Goal: Task Accomplishment & Management: Manage account settings

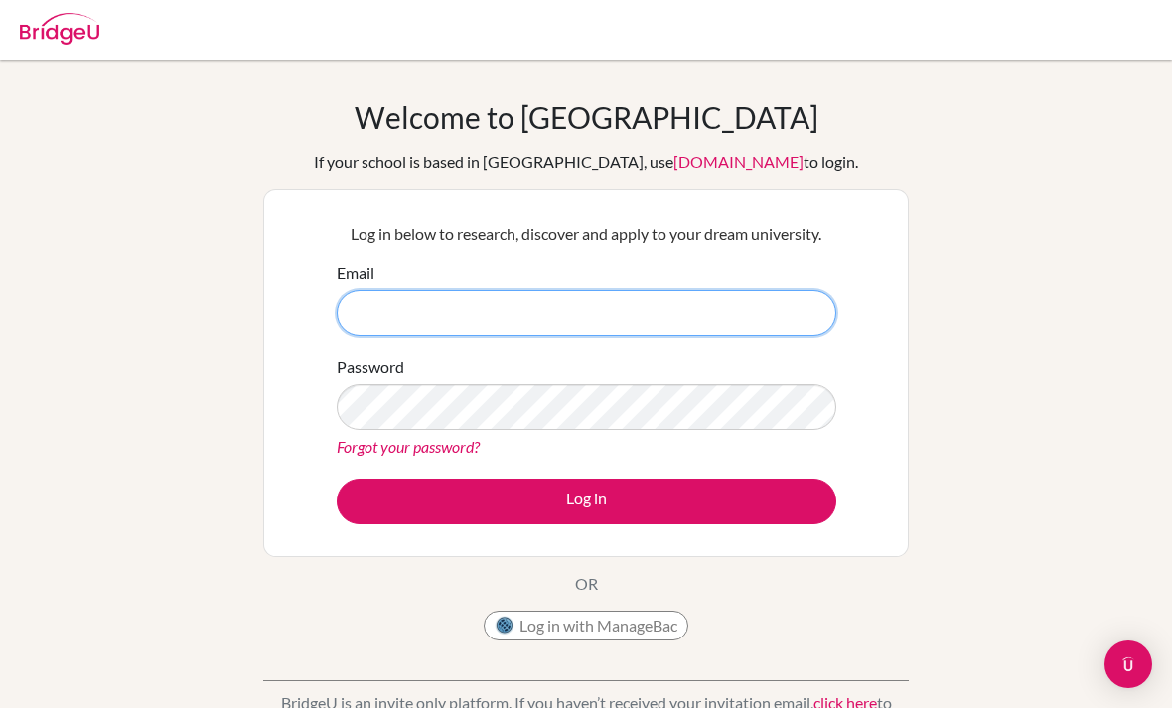
scroll to position [242, 0]
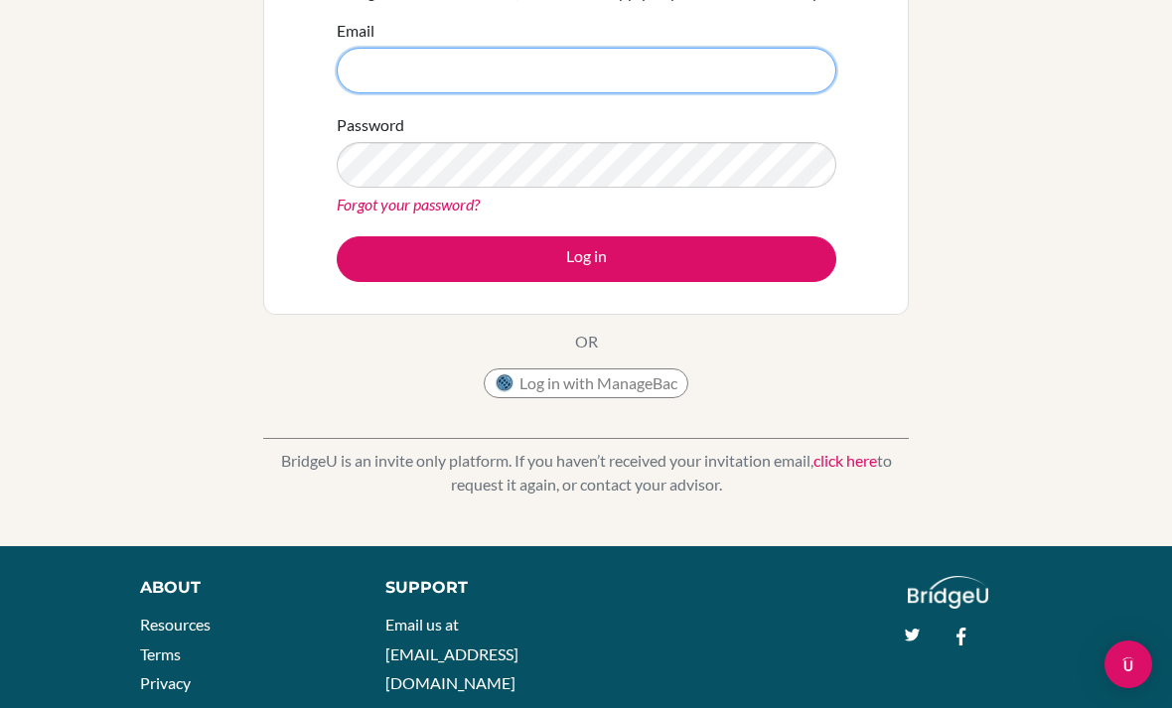
click at [605, 69] on input "Email" at bounding box center [586, 71] width 499 height 46
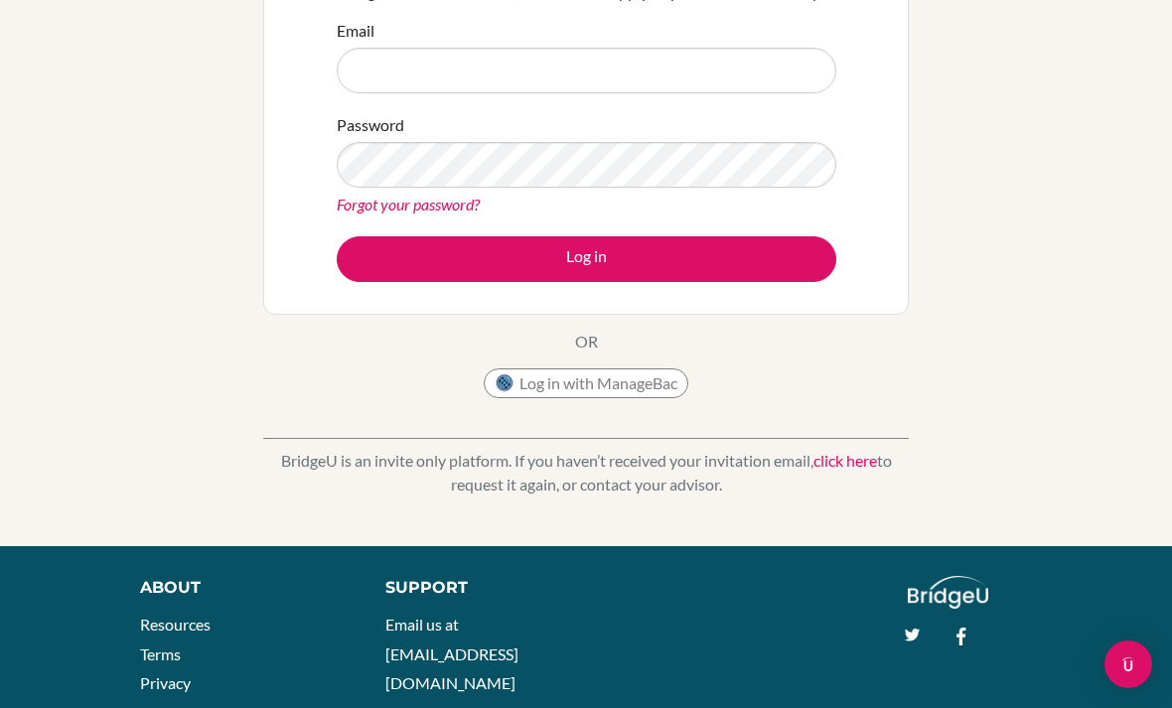
click at [437, 212] on link "Forgot your password?" at bounding box center [408, 204] width 143 height 19
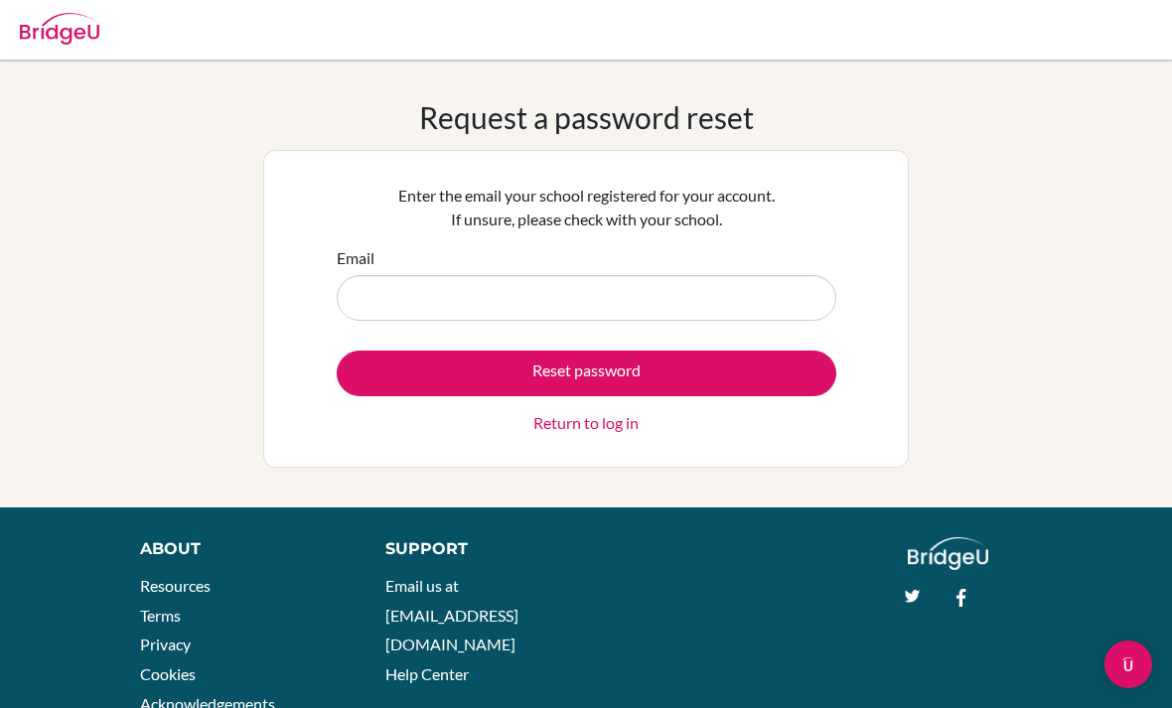
click at [702, 291] on input "Email" at bounding box center [586, 298] width 499 height 46
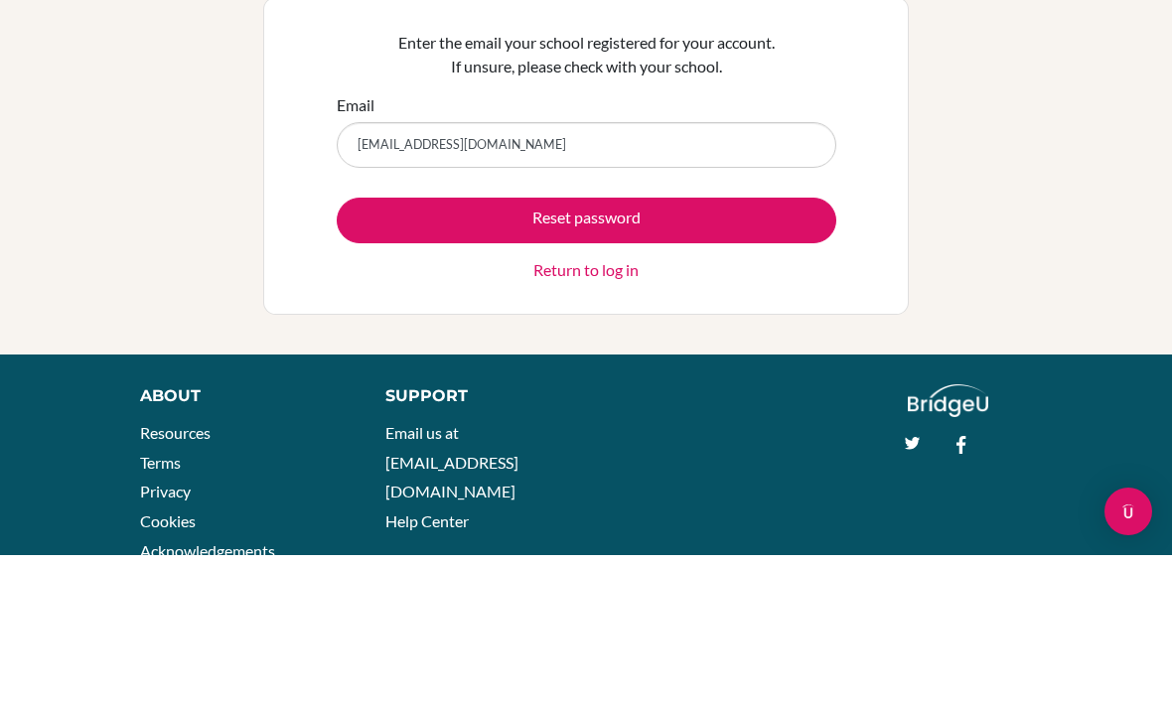
type input "[EMAIL_ADDRESS][DOMAIN_NAME]"
click at [824, 246] on form "Email [EMAIL_ADDRESS][DOMAIN_NAME] Reset password Return to log in" at bounding box center [586, 340] width 499 height 189
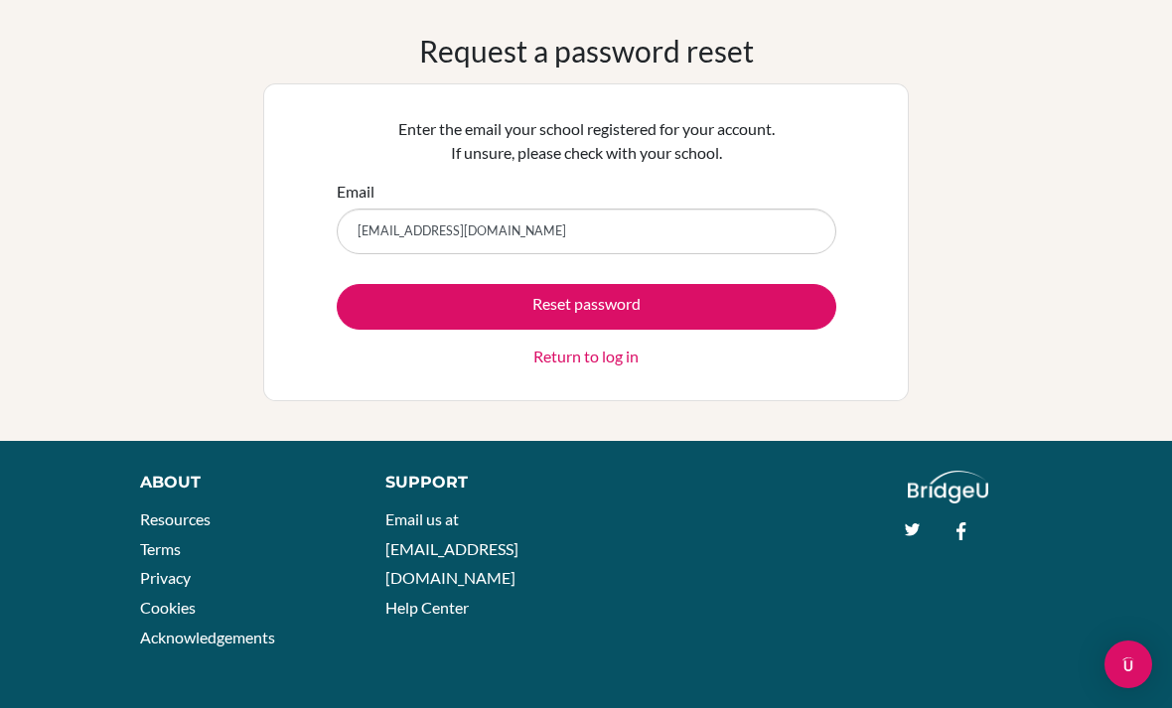
click at [440, 299] on button "Reset password" at bounding box center [586, 307] width 499 height 46
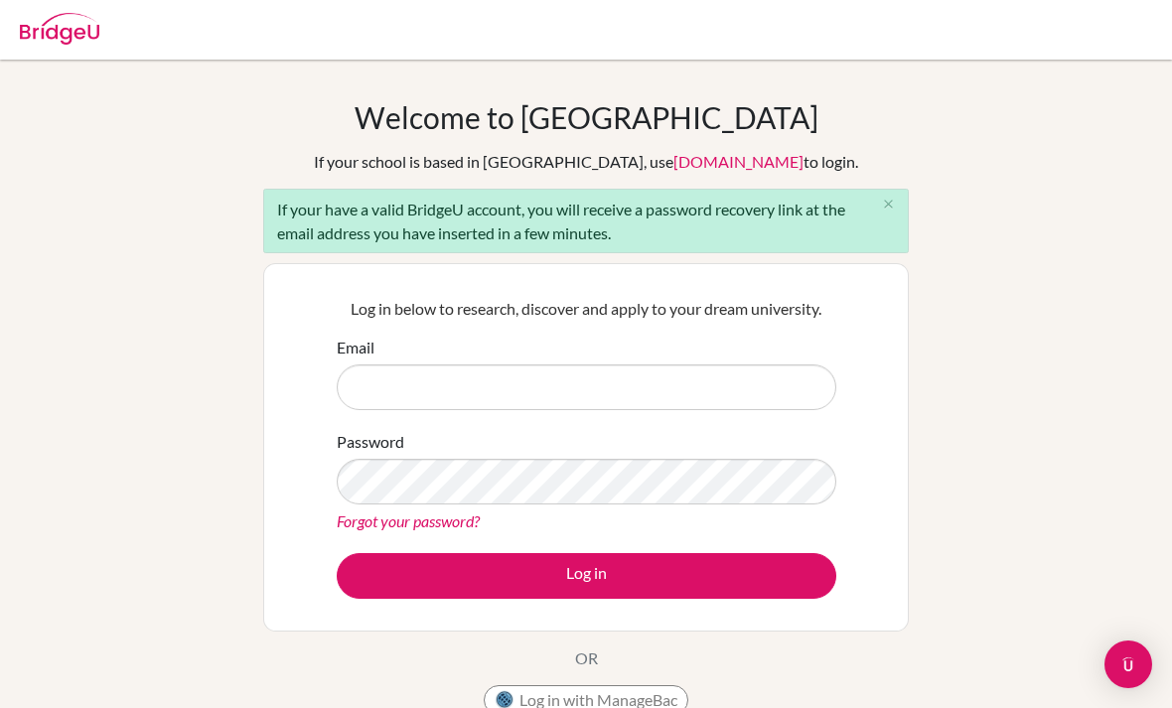
click at [424, 702] on div "Welcome to BridgeU If your school is based in China, use app.bridge-u.com.cn to…" at bounding box center [585, 412] width 645 height 626
